Goal: Information Seeking & Learning: Learn about a topic

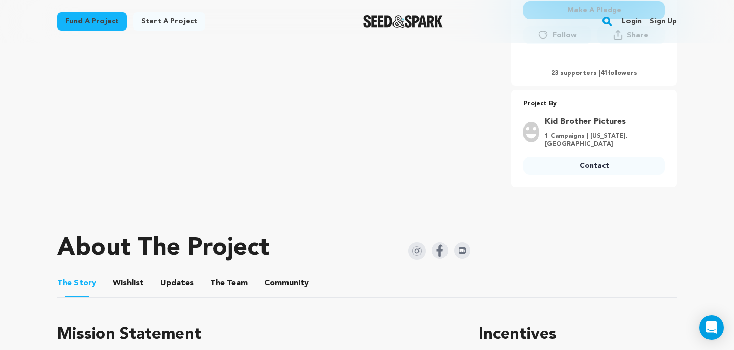
scroll to position [355, 0]
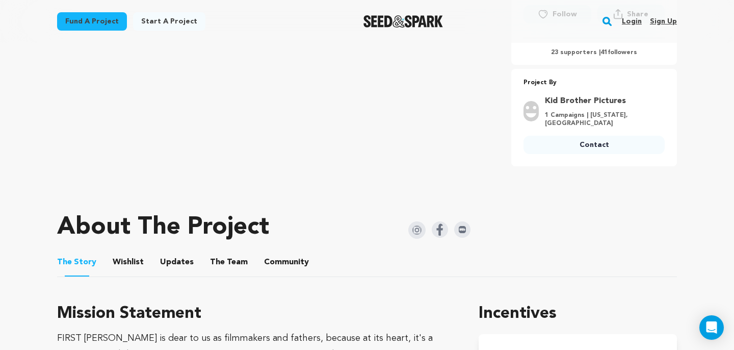
click at [279, 267] on button "Community" at bounding box center [286, 264] width 24 height 24
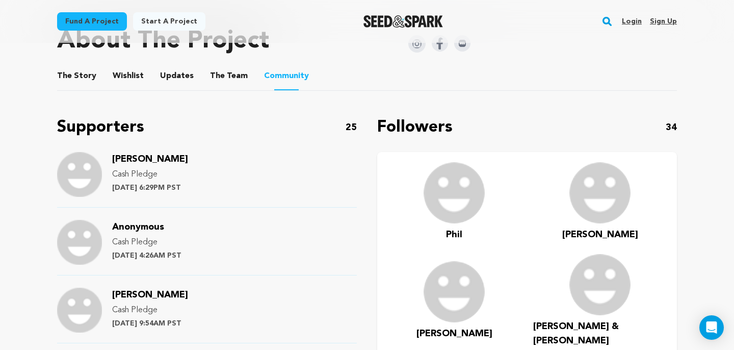
scroll to position [542, 0]
click at [168, 159] on span "George Spearing" at bounding box center [150, 158] width 76 height 9
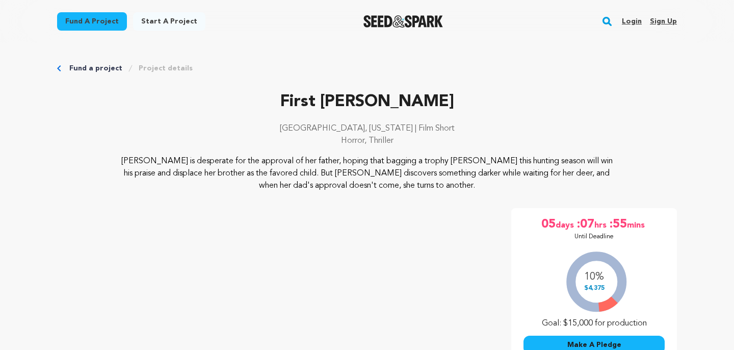
scroll to position [542, 0]
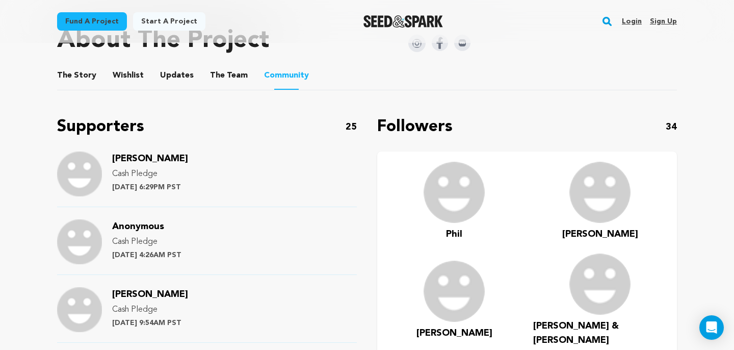
click at [155, 226] on span "Anonymous" at bounding box center [138, 226] width 52 height 9
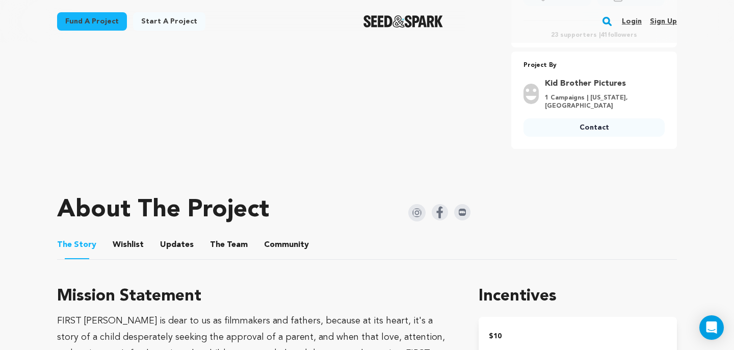
scroll to position [373, 0]
click at [279, 244] on button "Community" at bounding box center [286, 246] width 24 height 24
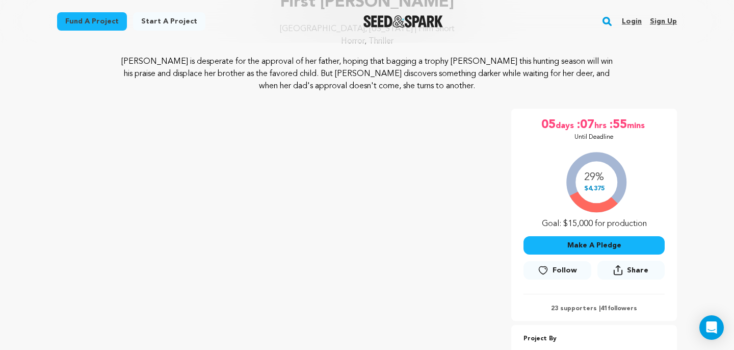
scroll to position [100, 0]
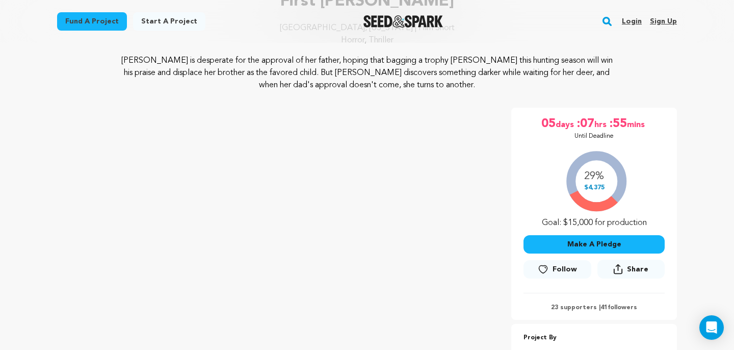
click at [417, 21] on img "Seed&Spark Homepage" at bounding box center [404, 21] width 80 height 12
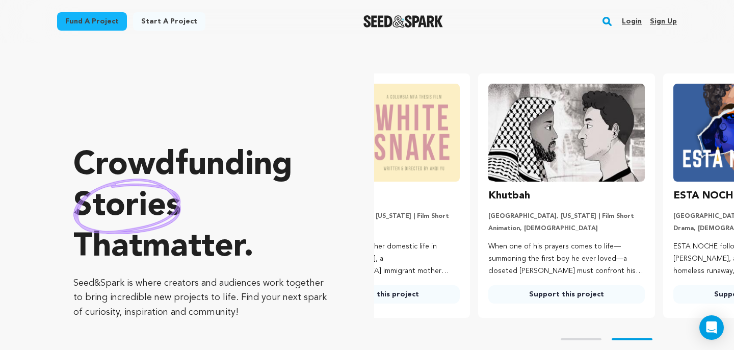
click at [607, 23] on rect "button" at bounding box center [607, 21] width 12 height 12
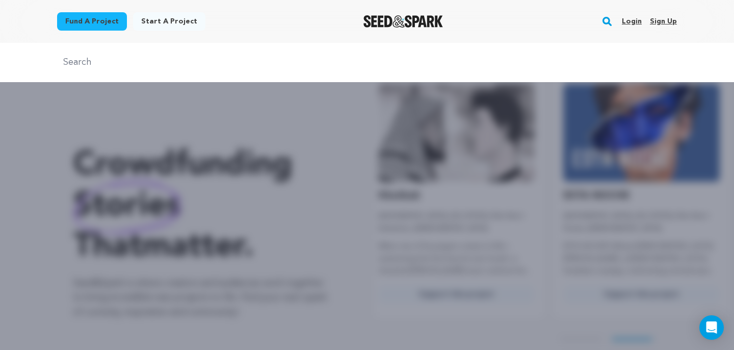
scroll to position [0, 193]
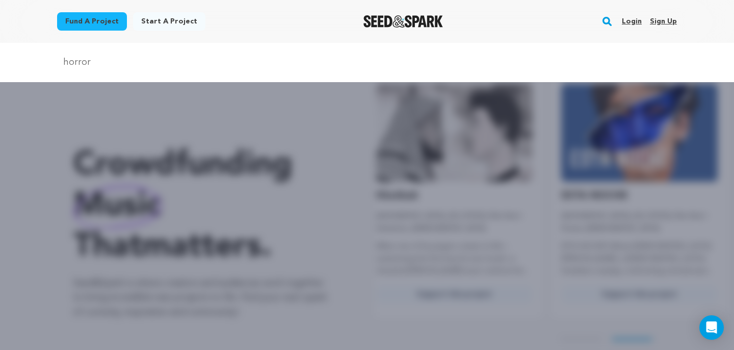
type input "horror"
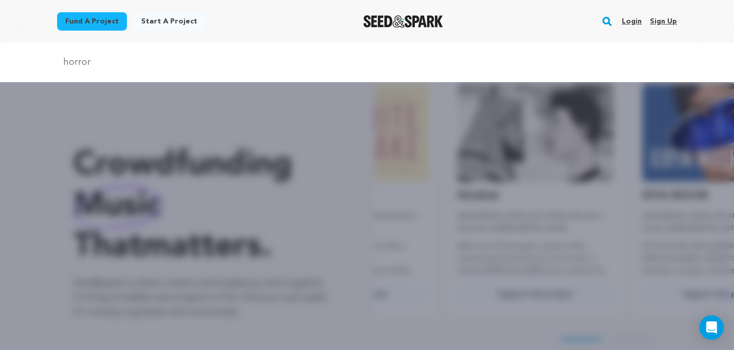
scroll to position [0, 26]
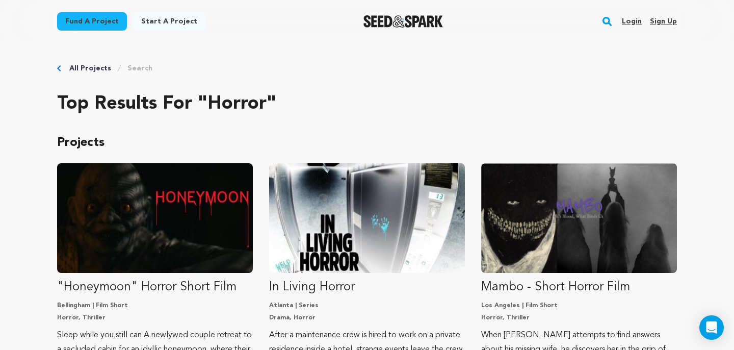
click at [606, 21] on rect "button" at bounding box center [607, 21] width 12 height 12
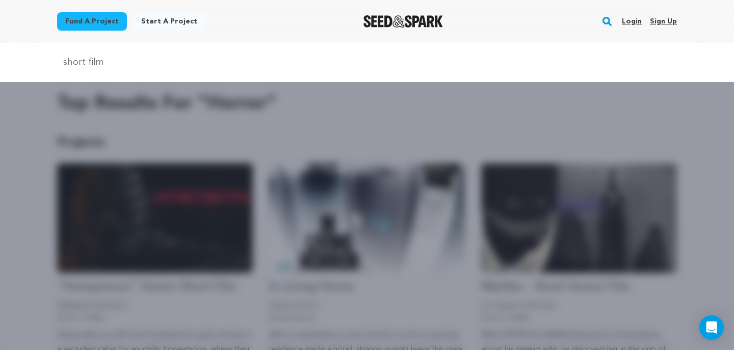
type input "short film"
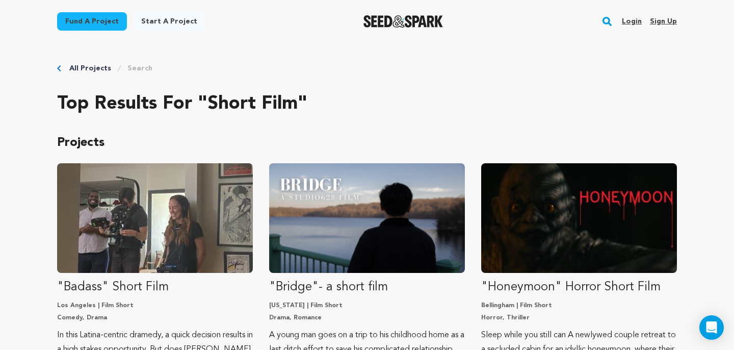
click at [606, 20] on rect "button" at bounding box center [607, 21] width 12 height 12
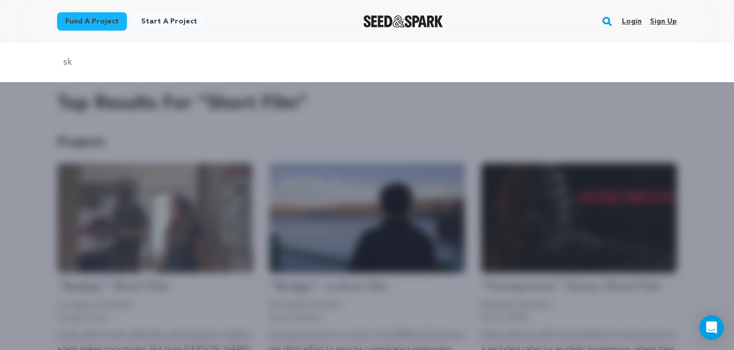
type input "s"
type input "firs thunt"
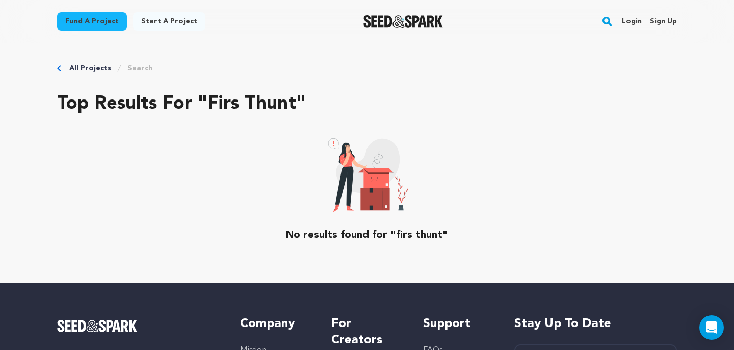
click at [605, 21] on rect "button" at bounding box center [607, 21] width 12 height 12
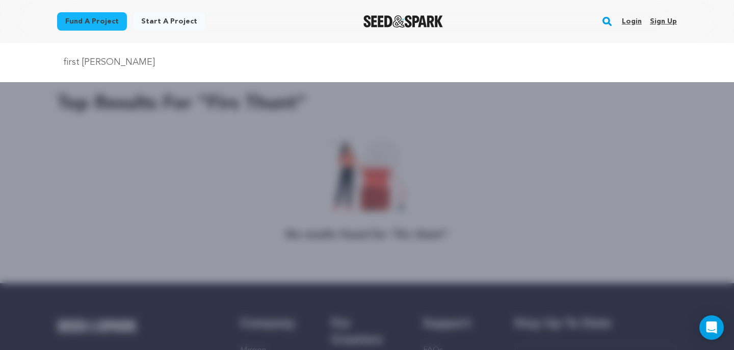
type input "first hunt"
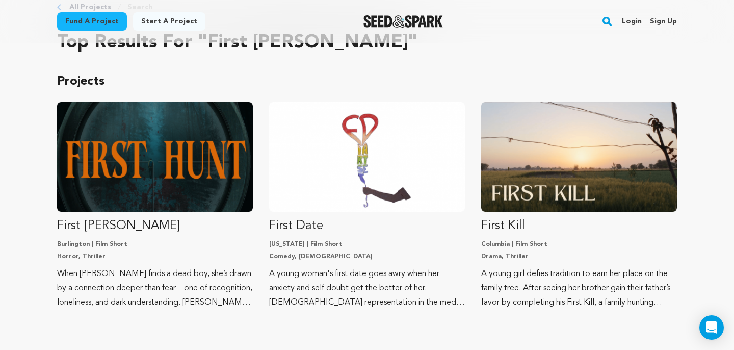
scroll to position [63, 0]
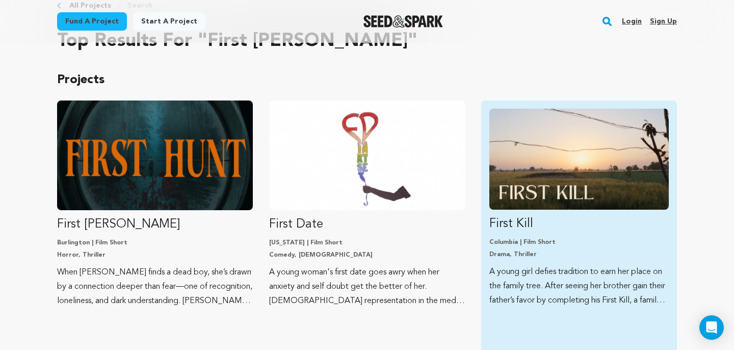
click at [598, 157] on img "Fund First Kill" at bounding box center [580, 159] width 180 height 101
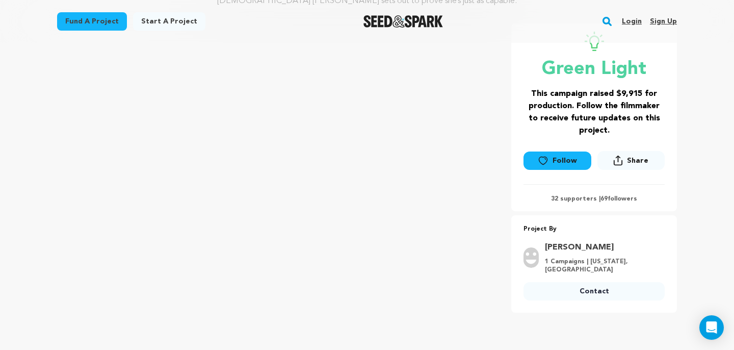
scroll to position [175, 0]
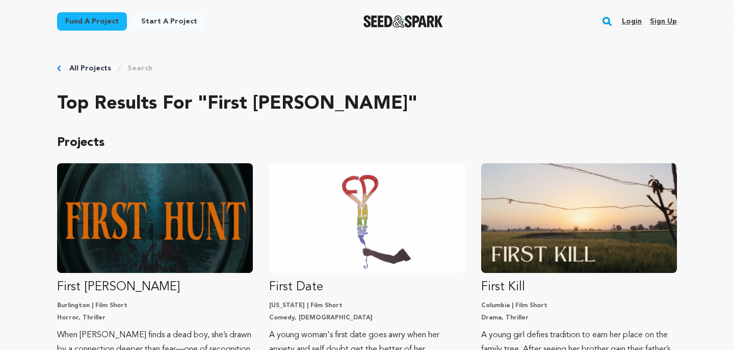
scroll to position [63, 0]
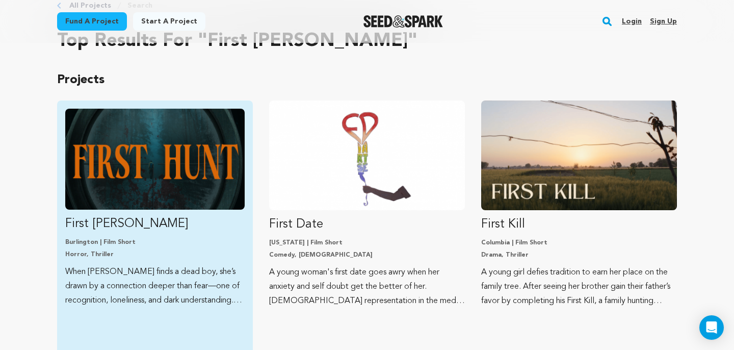
click at [164, 145] on img "Fund First Hunt" at bounding box center [155, 159] width 180 height 101
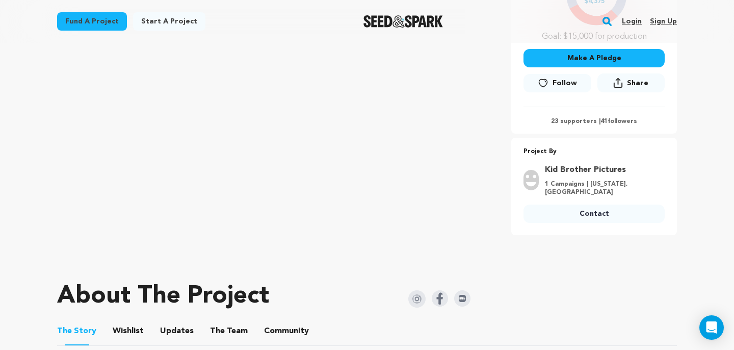
scroll to position [278, 0]
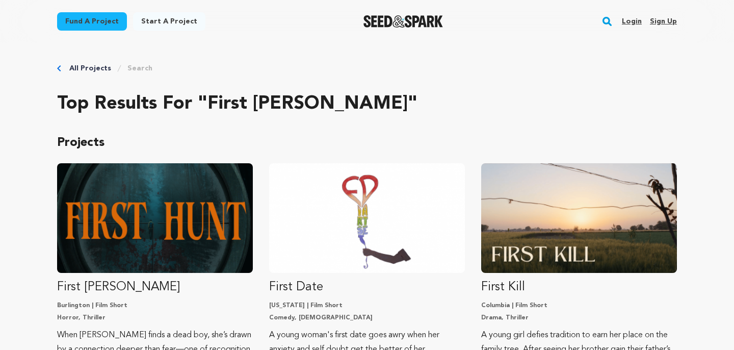
scroll to position [63, 0]
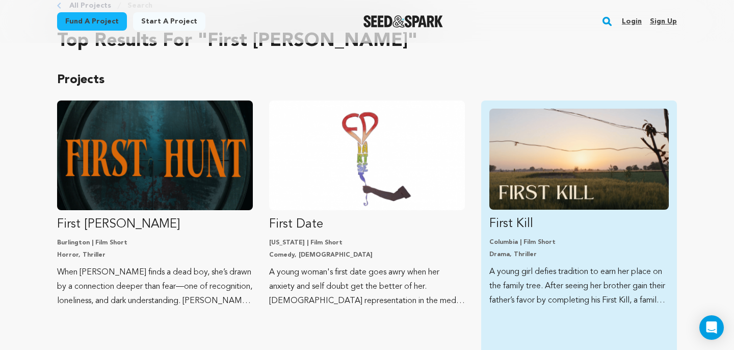
click at [561, 128] on img "Fund First Kill" at bounding box center [580, 159] width 180 height 101
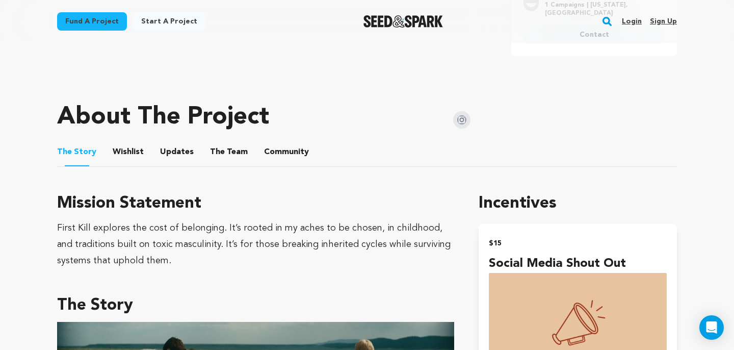
scroll to position [437, 0]
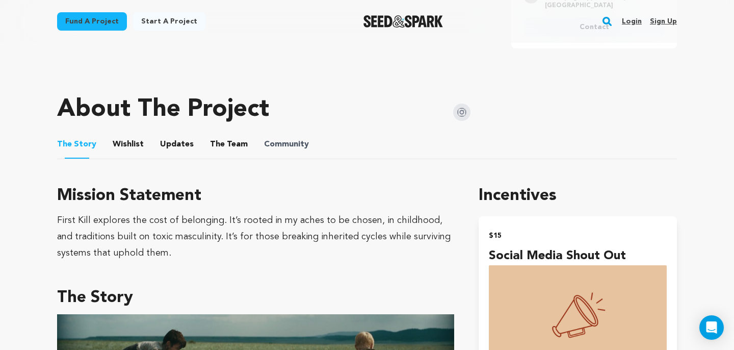
click at [295, 143] on span "Community" at bounding box center [286, 144] width 45 height 12
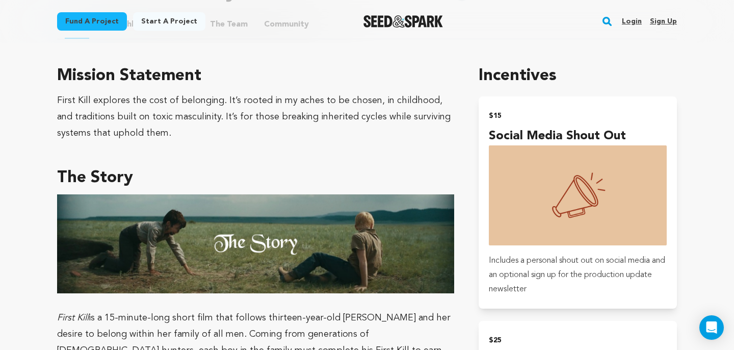
scroll to position [535, 0]
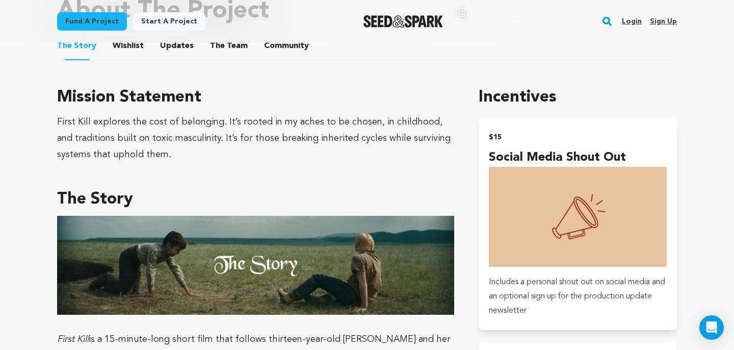
click at [277, 45] on button "Community" at bounding box center [286, 48] width 24 height 24
